Goal: Complete application form: Complete application form

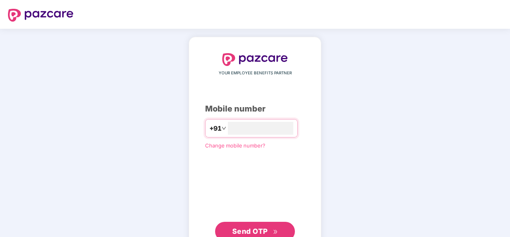
type input "**********"
click at [242, 229] on span "Send OTP" at bounding box center [249, 231] width 35 height 8
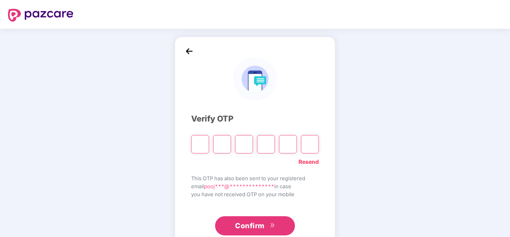
type input "*"
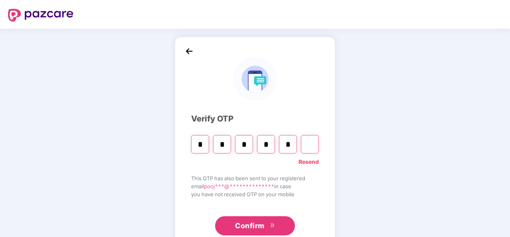
type input "*"
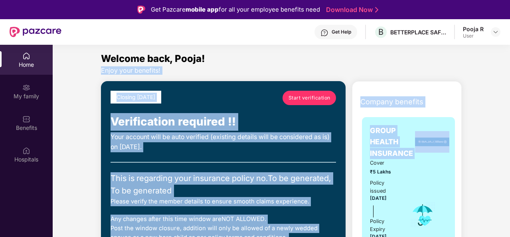
drag, startPoint x: 508, startPoint y: 64, endPoint x: 510, endPoint y: 122, distance: 58.7
click at [509, 122] on html "Get Pazcare mobile app for all your employee benefits need Download Now Get Hel…" at bounding box center [255, 118] width 510 height 237
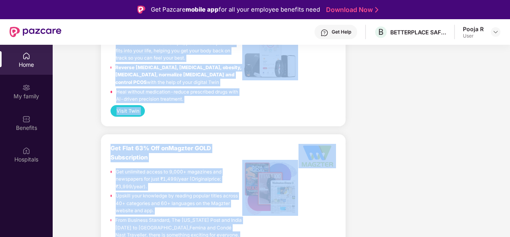
scroll to position [1267, 0]
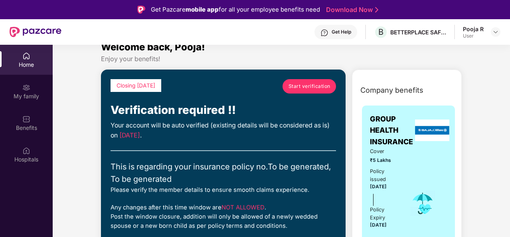
scroll to position [0, 0]
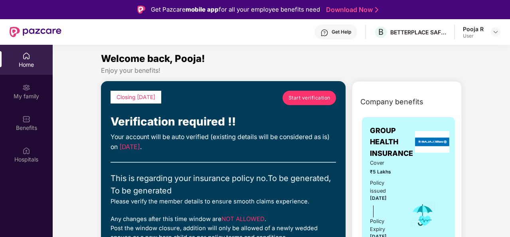
click at [312, 99] on span "Start verification" at bounding box center [309, 98] width 42 height 8
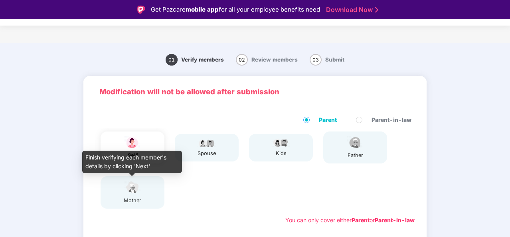
click at [138, 191] on img at bounding box center [132, 187] width 20 height 14
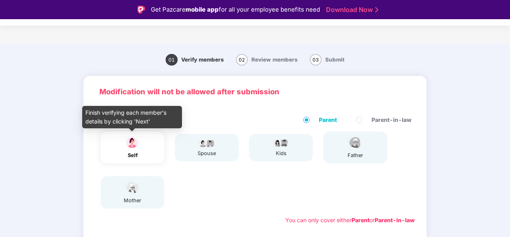
click at [138, 152] on div "self" at bounding box center [132, 155] width 20 height 8
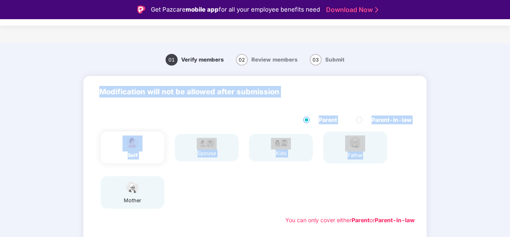
drag, startPoint x: 509, startPoint y: 149, endPoint x: 510, endPoint y: 196, distance: 46.7
click at [509, 196] on html "Get Pazcare mobile app for all your employee benefits need Download Now Verific…" at bounding box center [255, 118] width 510 height 237
click at [449, 169] on div "01 Verify members 02 Review members 03 Submit Modification will not be allowed …" at bounding box center [255, 223] width 510 height 353
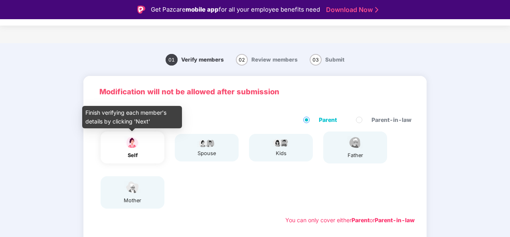
scroll to position [144, 0]
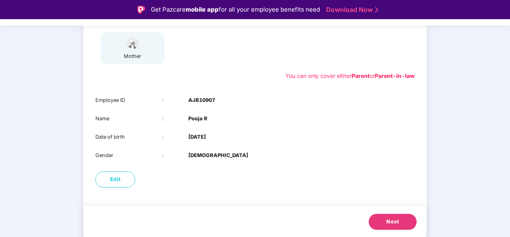
click at [390, 220] on span "Next" at bounding box center [392, 221] width 13 height 8
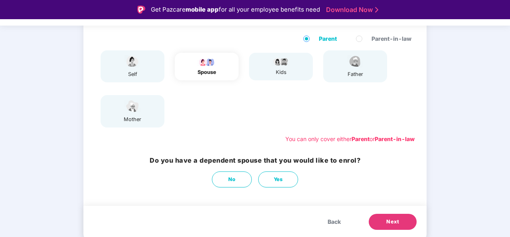
scroll to position [81, 0]
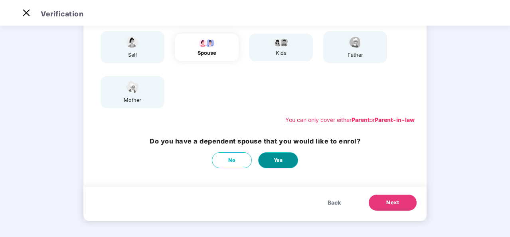
click at [274, 158] on span "Yes" at bounding box center [278, 160] width 9 height 8
select select "****"
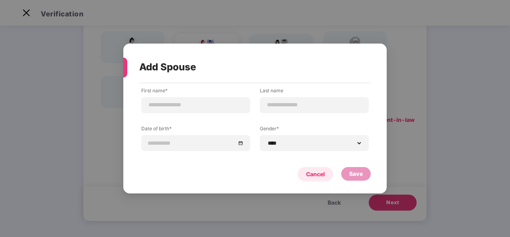
click at [314, 171] on div "Cancel" at bounding box center [315, 174] width 19 height 9
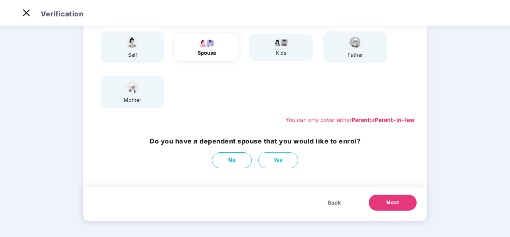
click at [398, 203] on span "Next" at bounding box center [392, 202] width 13 height 8
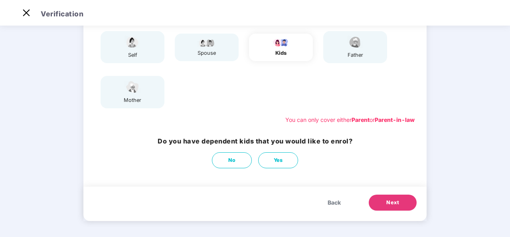
click at [398, 203] on span "Next" at bounding box center [392, 202] width 13 height 8
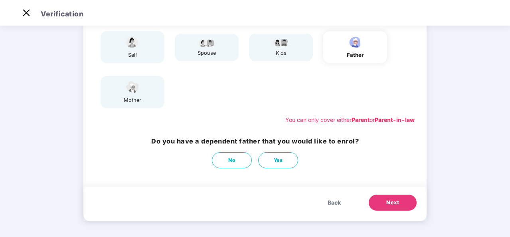
click at [398, 203] on span "Next" at bounding box center [392, 202] width 13 height 8
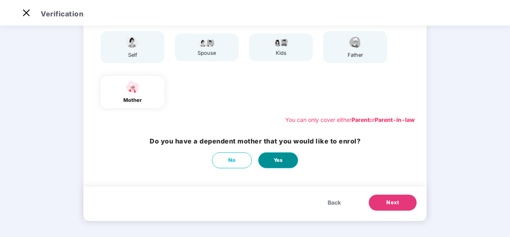
click at [278, 162] on span "Yes" at bounding box center [278, 160] width 9 height 8
select select "******"
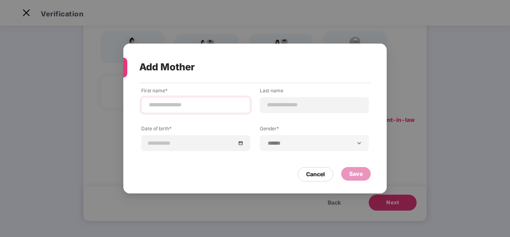
click at [195, 99] on div at bounding box center [195, 105] width 109 height 16
click at [185, 107] on input at bounding box center [195, 105] width 95 height 8
type input "******"
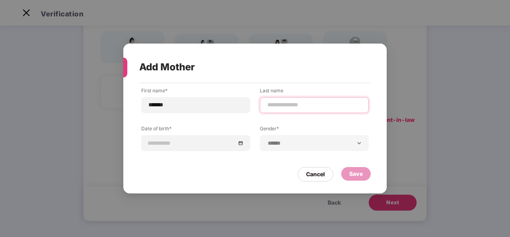
click at [286, 106] on input at bounding box center [313, 105] width 95 height 8
type input "***"
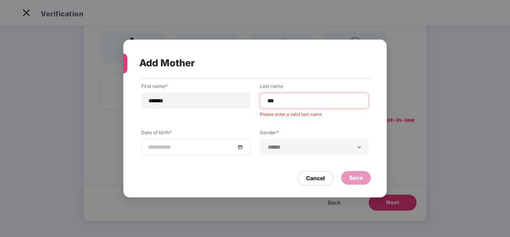
click at [239, 143] on div at bounding box center [195, 146] width 95 height 9
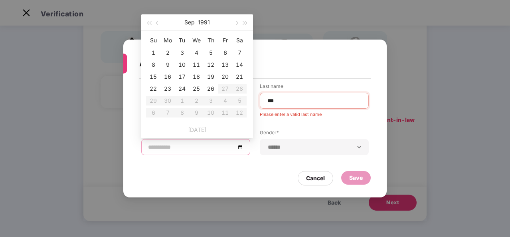
type input "**********"
click at [150, 20] on button "button" at bounding box center [148, 22] width 9 height 16
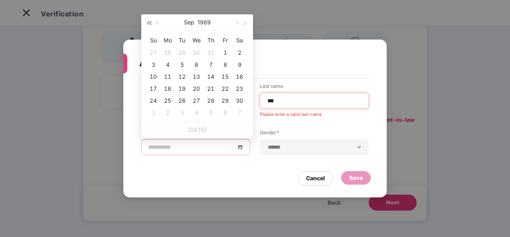
click at [150, 20] on button "button" at bounding box center [148, 22] width 9 height 16
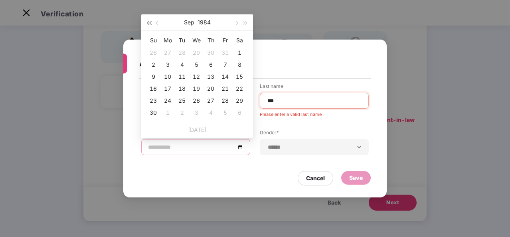
click at [150, 20] on button "button" at bounding box center [148, 22] width 9 height 16
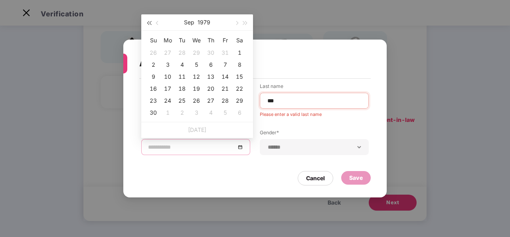
click at [150, 20] on button "button" at bounding box center [148, 22] width 9 height 16
click at [243, 20] on button "button" at bounding box center [245, 22] width 9 height 16
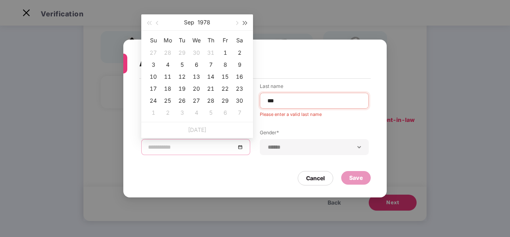
click at [243, 20] on button "button" at bounding box center [245, 22] width 9 height 16
click at [147, 21] on button "button" at bounding box center [148, 22] width 9 height 16
click at [190, 22] on button "Sep" at bounding box center [189, 22] width 10 height 16
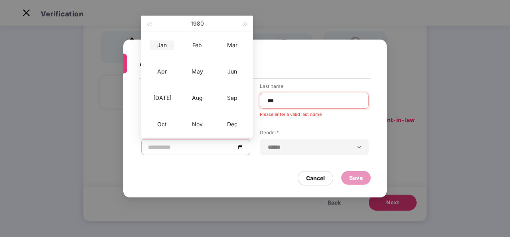
type input "**********"
click at [163, 41] on div "Jan" at bounding box center [162, 45] width 24 height 10
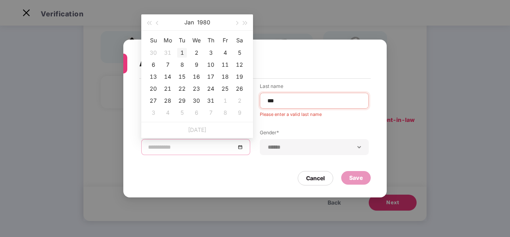
type input "**********"
click at [182, 53] on div "1" at bounding box center [182, 53] width 10 height 10
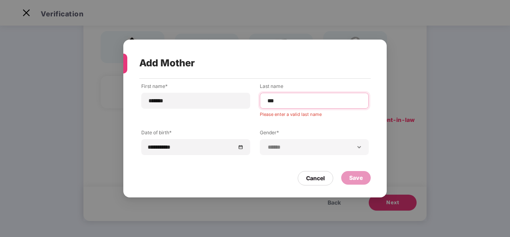
click at [284, 99] on input "***" at bounding box center [313, 101] width 95 height 8
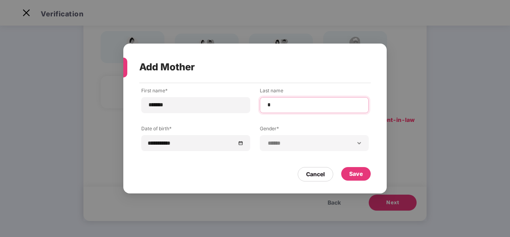
type input "*"
click at [357, 174] on div "Save" at bounding box center [356, 173] width 14 height 9
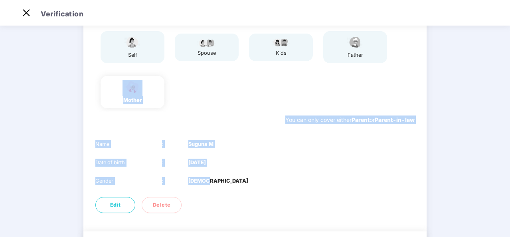
drag, startPoint x: 392, startPoint y: 167, endPoint x: 475, endPoint y: 107, distance: 101.7
click at [475, 107] on div "01 Verify members 02 Review members 03 Submit Modification will not be allowed …" at bounding box center [255, 114] width 510 height 334
click at [473, 108] on div "01 Verify members 02 Review members 03 Submit Modification will not be allowed …" at bounding box center [255, 114] width 510 height 334
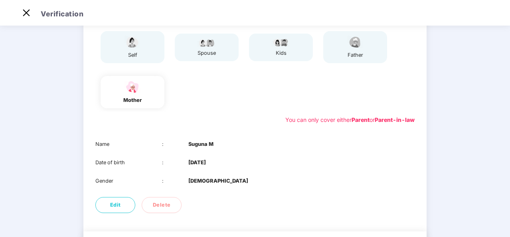
scroll to position [126, 0]
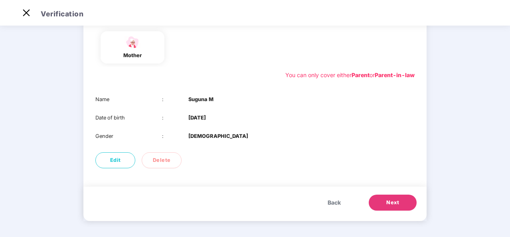
click at [397, 201] on span "Next" at bounding box center [392, 202] width 13 height 8
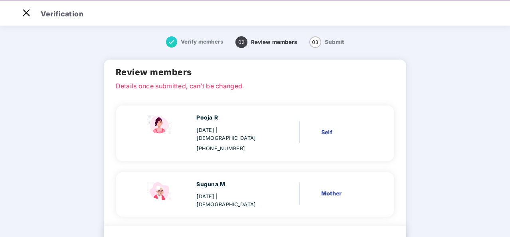
scroll to position [19, 0]
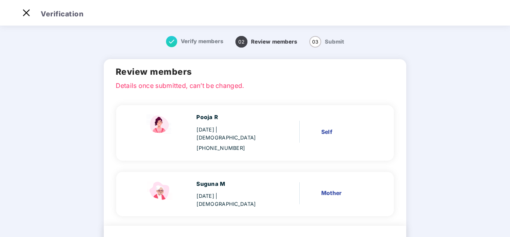
click at [420, 128] on div "Verify members 02 Review members 03 Submit Review members Details once submitte…" at bounding box center [254, 155] width 363 height 255
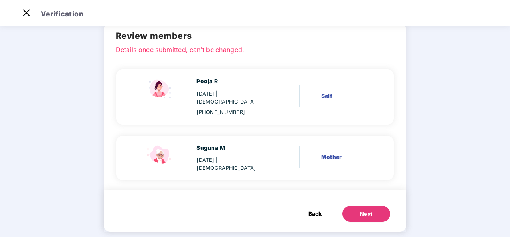
scroll to position [37, 0]
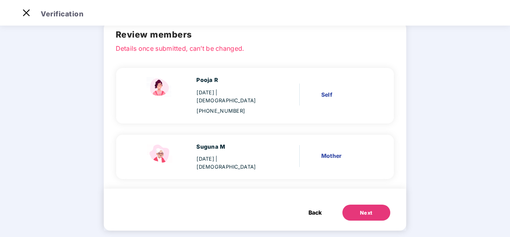
click at [350, 204] on button "Next" at bounding box center [366, 212] width 48 height 16
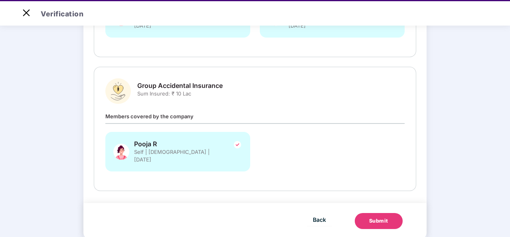
scroll to position [19, 0]
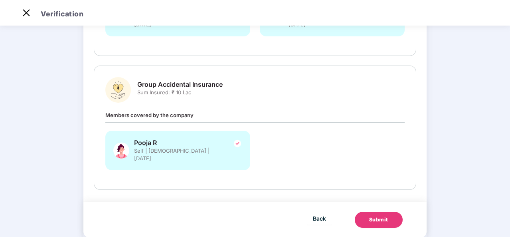
click at [371, 215] on div "Submit" at bounding box center [378, 219] width 19 height 8
